Goal: Navigation & Orientation: Find specific page/section

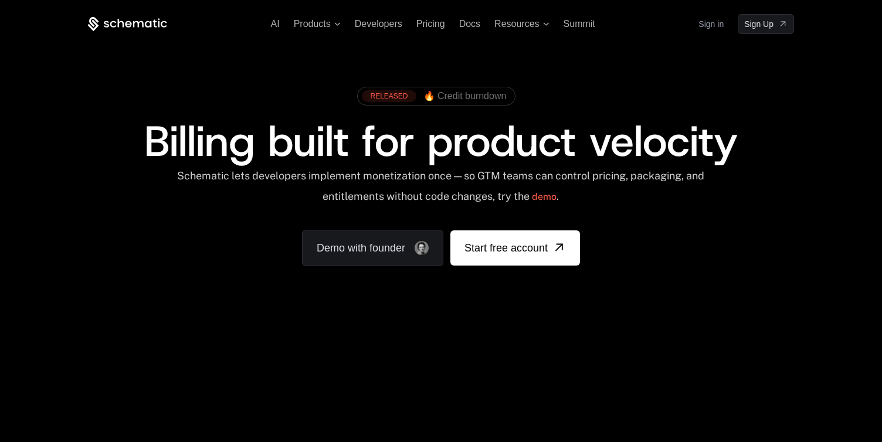
click at [705, 24] on link "Sign in" at bounding box center [710, 24] width 25 height 19
click at [478, 22] on span "Docs" at bounding box center [469, 24] width 21 height 10
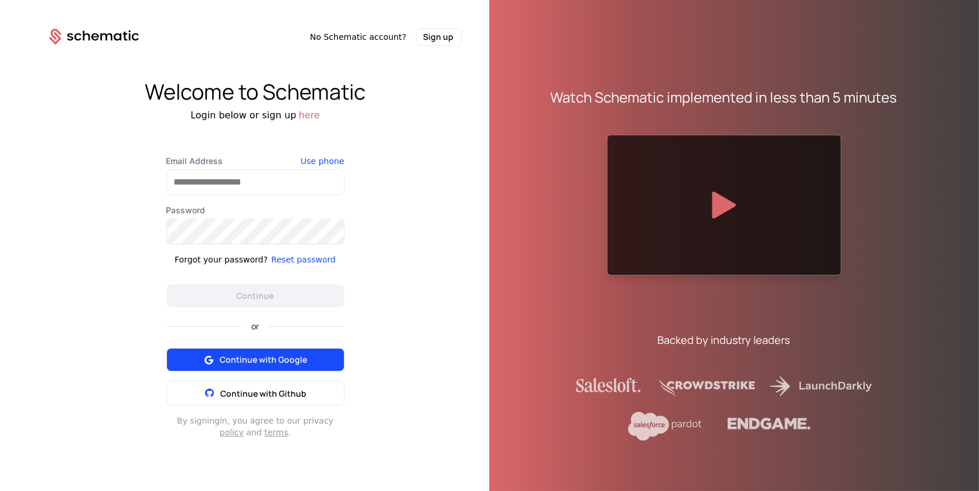
click at [270, 360] on span "Continue with Google" at bounding box center [263, 360] width 87 height 12
